Goal: Information Seeking & Learning: Learn about a topic

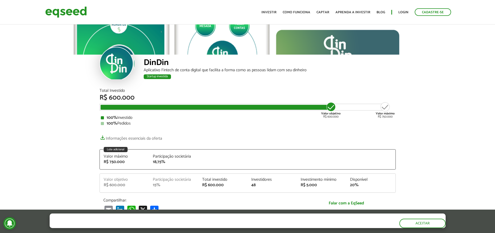
click at [290, 33] on div at bounding box center [247, 38] width 495 height 31
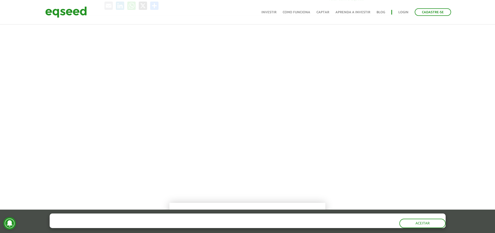
scroll to position [202, 0]
